Goal: Information Seeking & Learning: Learn about a topic

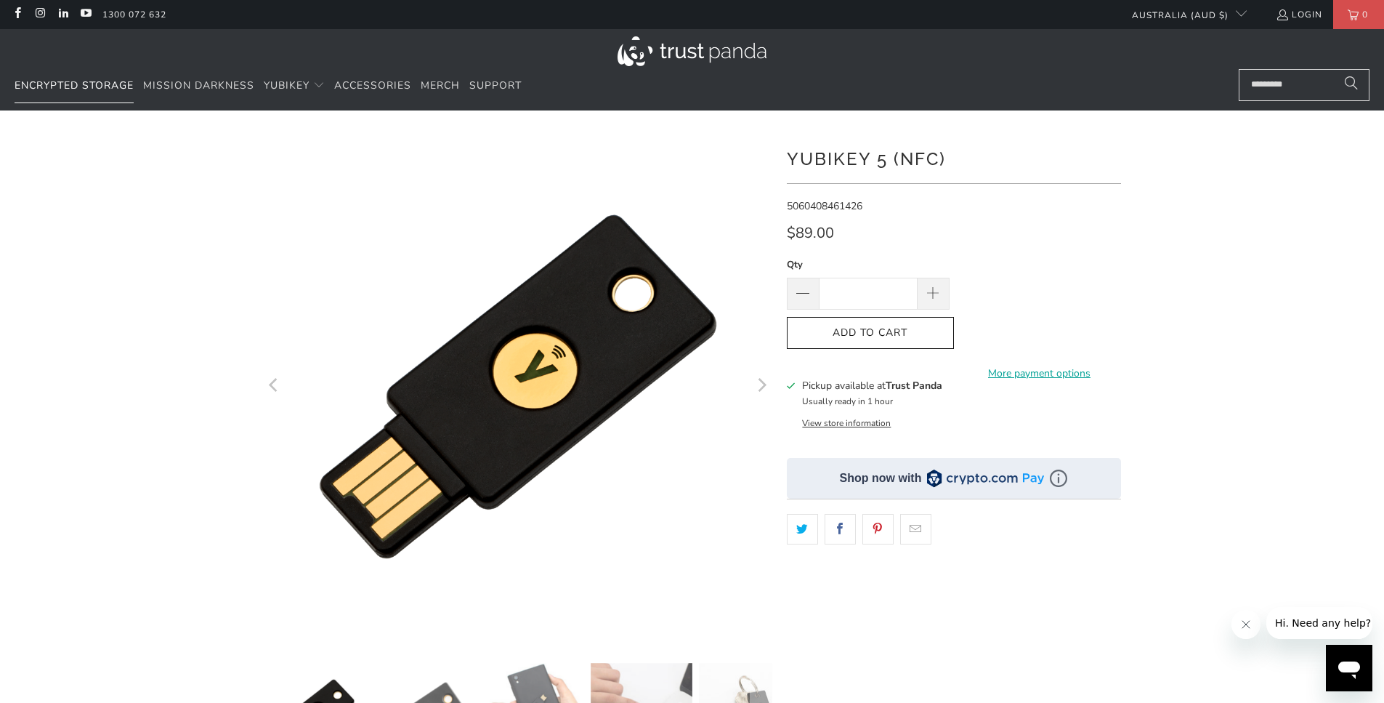
click at [85, 86] on span "Encrypted Storage" at bounding box center [74, 85] width 119 height 14
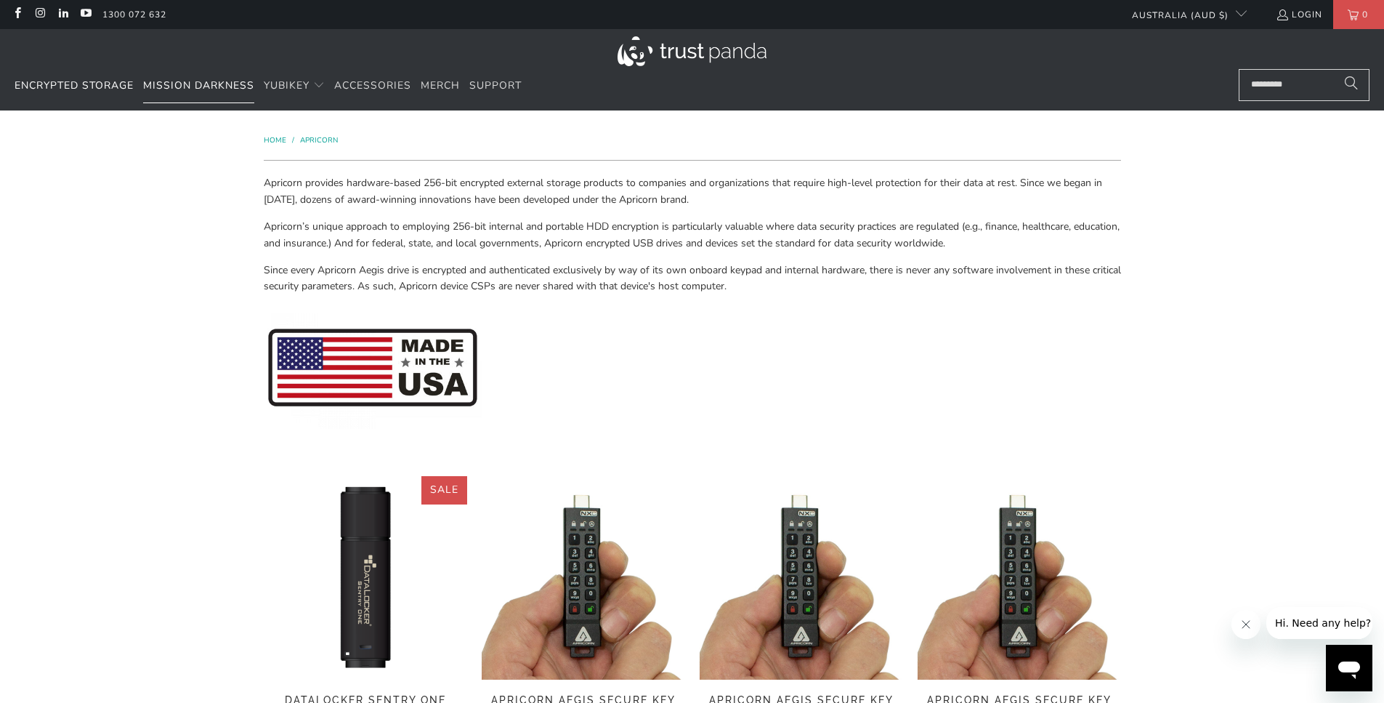
click at [187, 85] on span "Mission Darkness" at bounding box center [198, 85] width 111 height 14
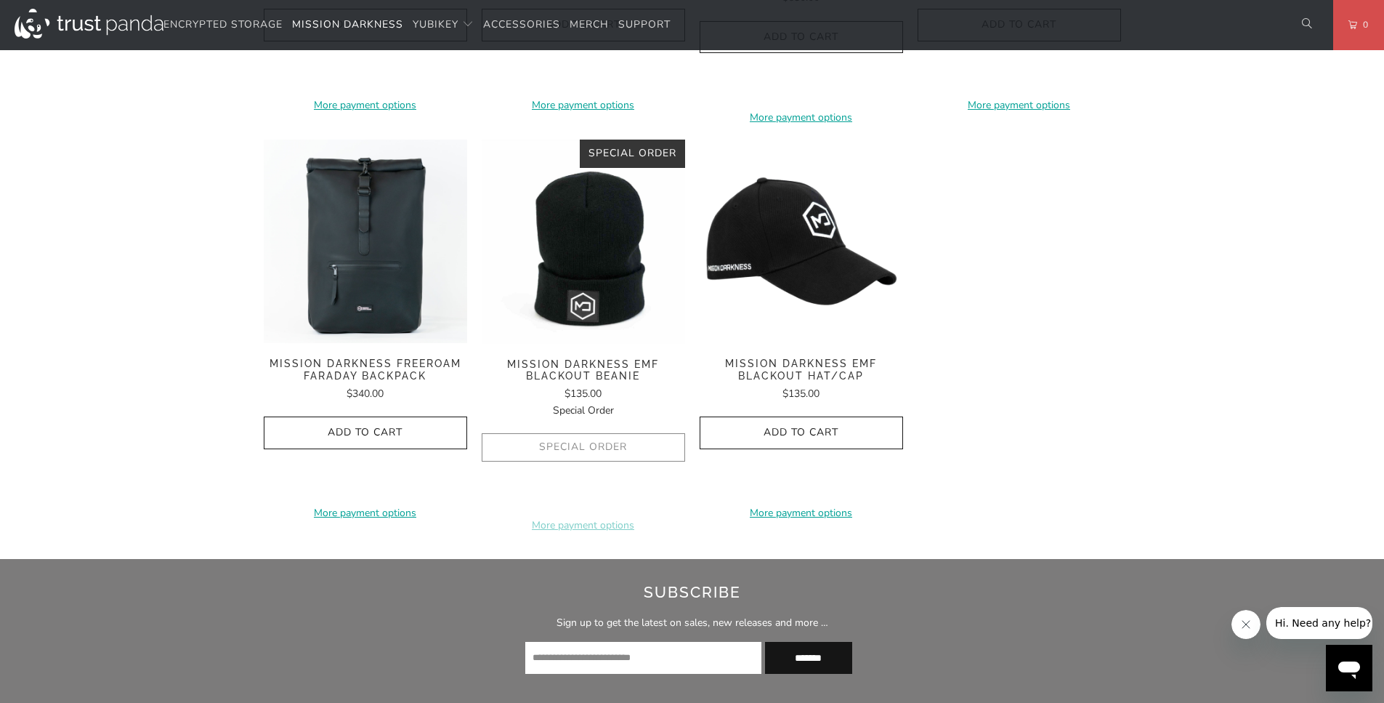
scroll to position [2267, 0]
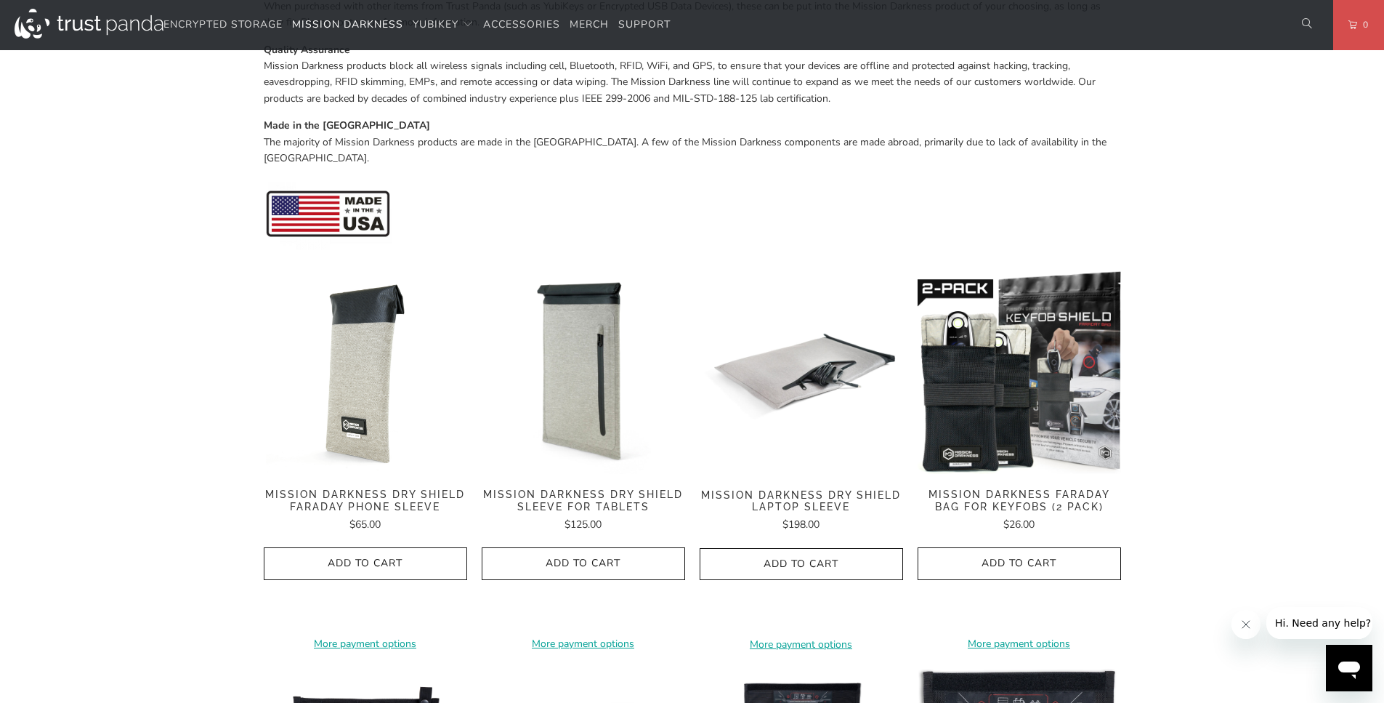
scroll to position [523, 0]
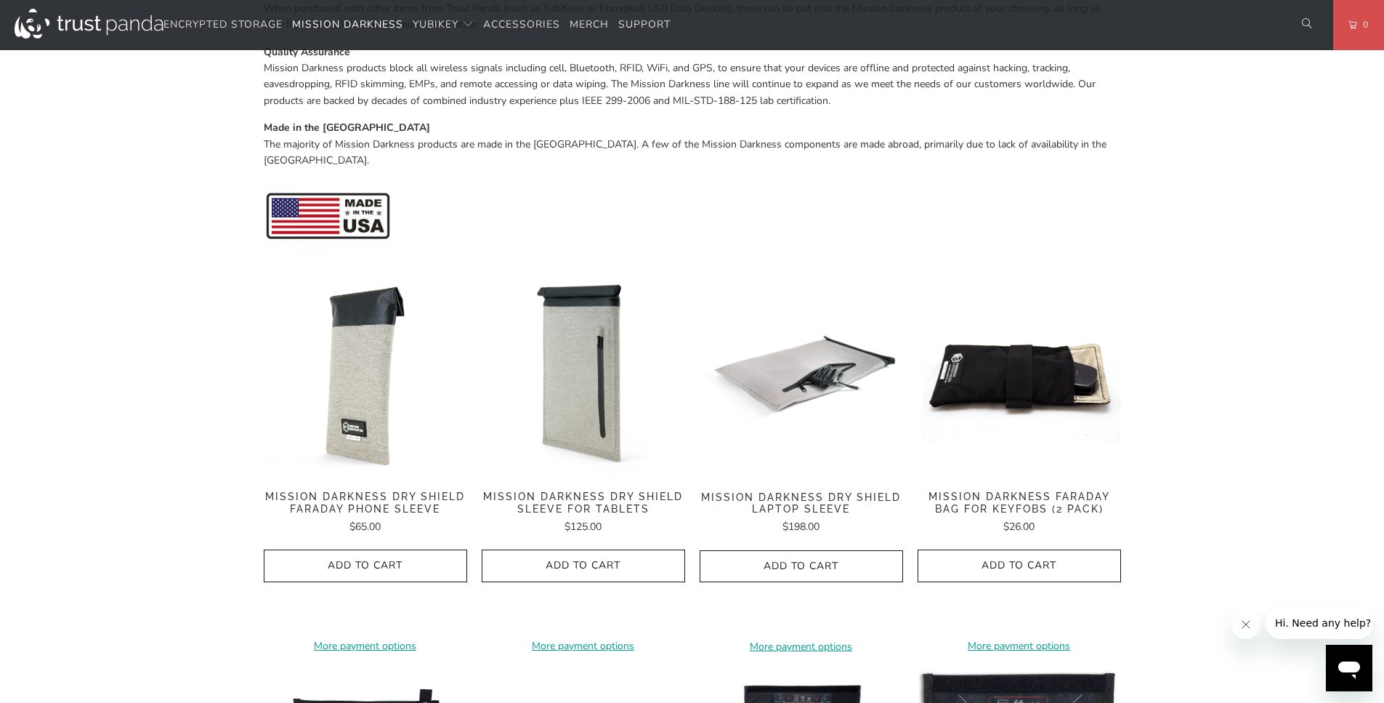
click at [1015, 395] on img at bounding box center [1019, 374] width 203 height 203
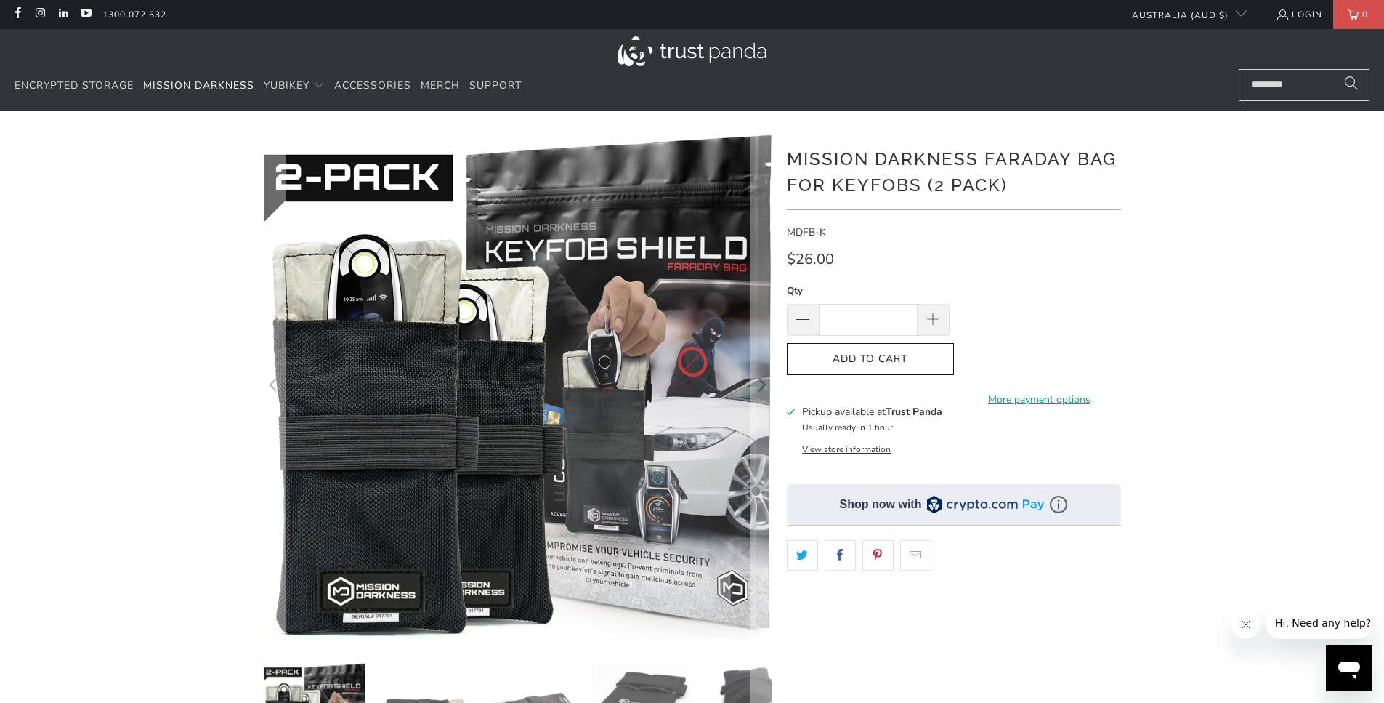
click at [1042, 53] on div at bounding box center [692, 52] width 1355 height 33
